Goal: Information Seeking & Learning: Learn about a topic

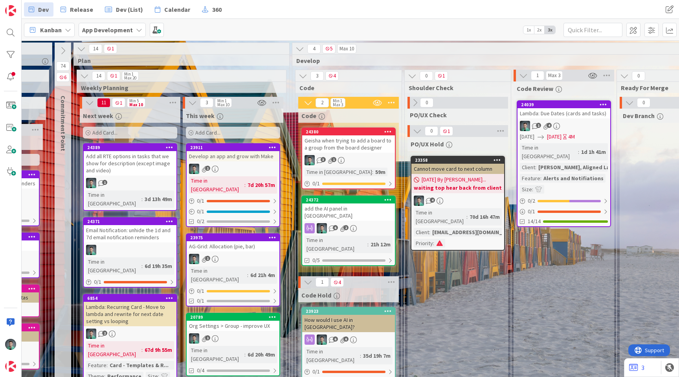
scroll to position [0, 789]
click at [4, 366] on div at bounding box center [11, 366] width 16 height 16
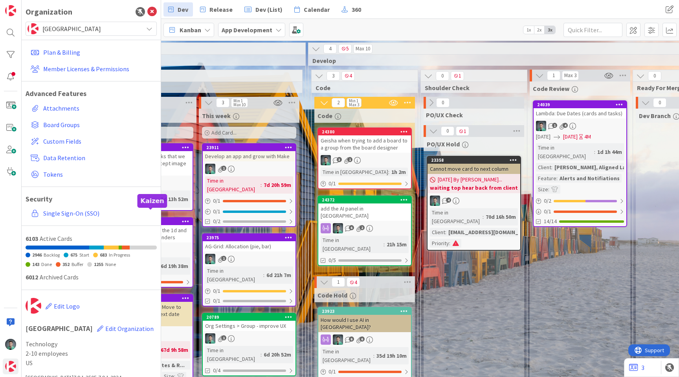
scroll to position [0, 912]
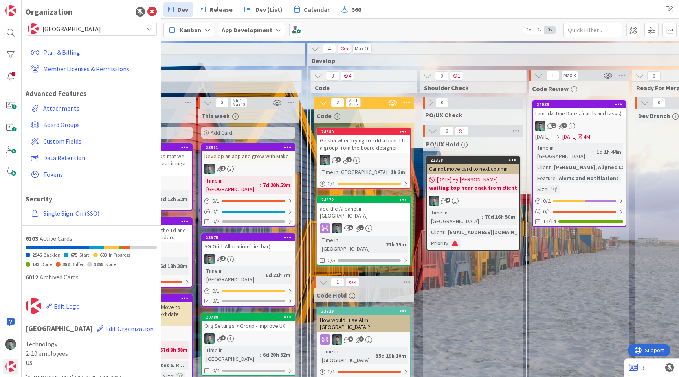
click at [390, 147] on div "Geisha when trying to add a board to a group from the board designer" at bounding box center [364, 143] width 93 height 17
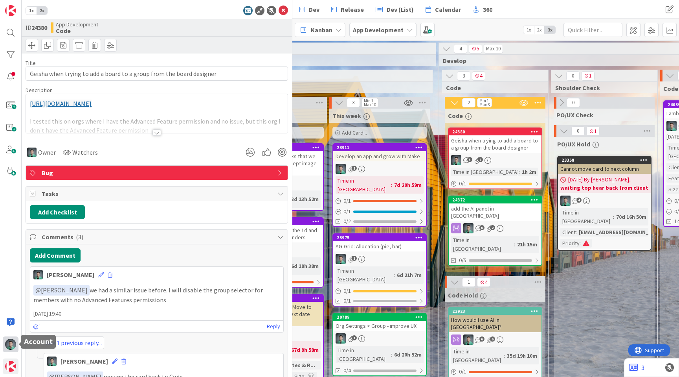
click at [11, 347] on img at bounding box center [10, 343] width 11 height 11
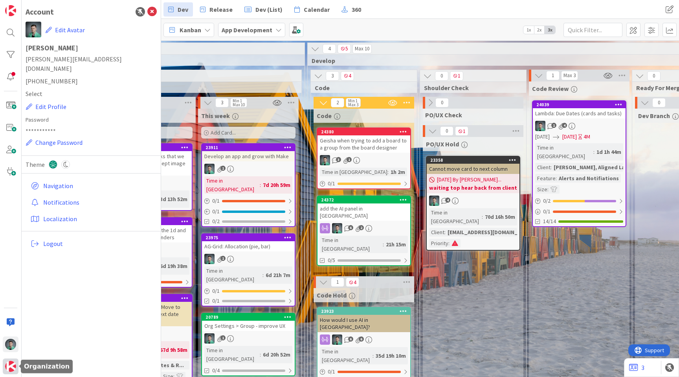
click at [12, 366] on img at bounding box center [10, 365] width 11 height 11
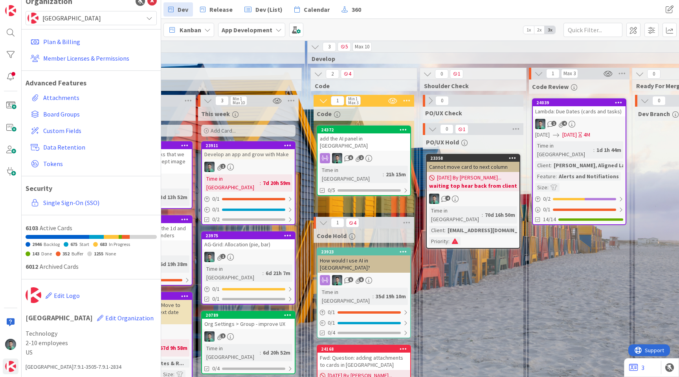
scroll to position [0, 912]
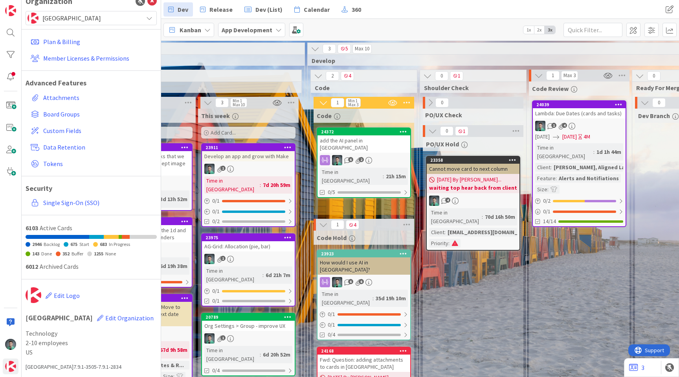
click at [268, 164] on div "1" at bounding box center [248, 169] width 93 height 10
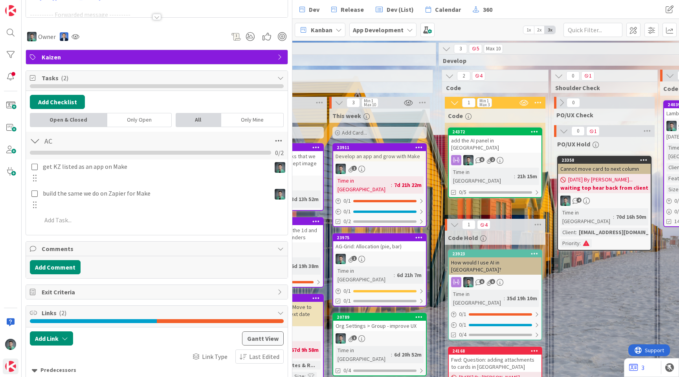
scroll to position [158, 0]
